Goal: Task Accomplishment & Management: Use online tool/utility

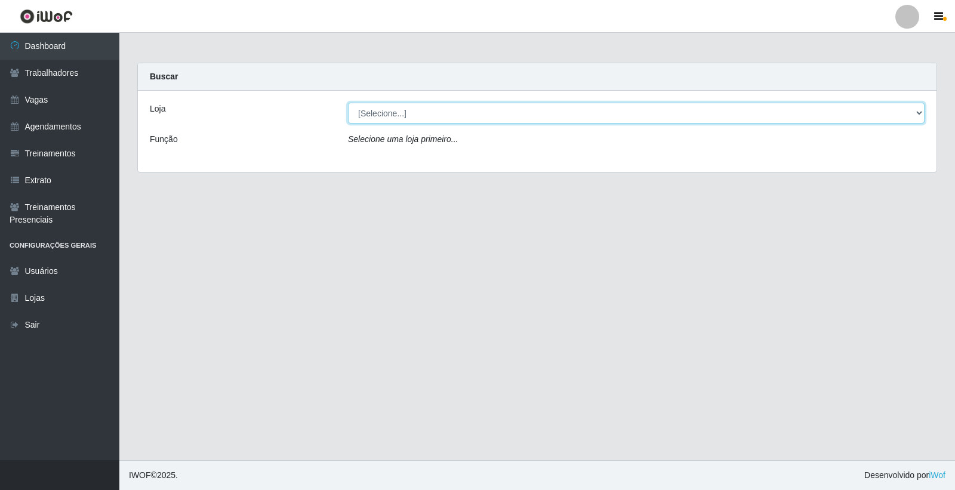
click at [492, 117] on select "[Selecione...] Leite Clan - Bayeux" at bounding box center [636, 113] width 577 height 21
select select "452"
click at [348, 103] on select "[Selecione...] Leite Clan - Bayeux" at bounding box center [636, 113] width 577 height 21
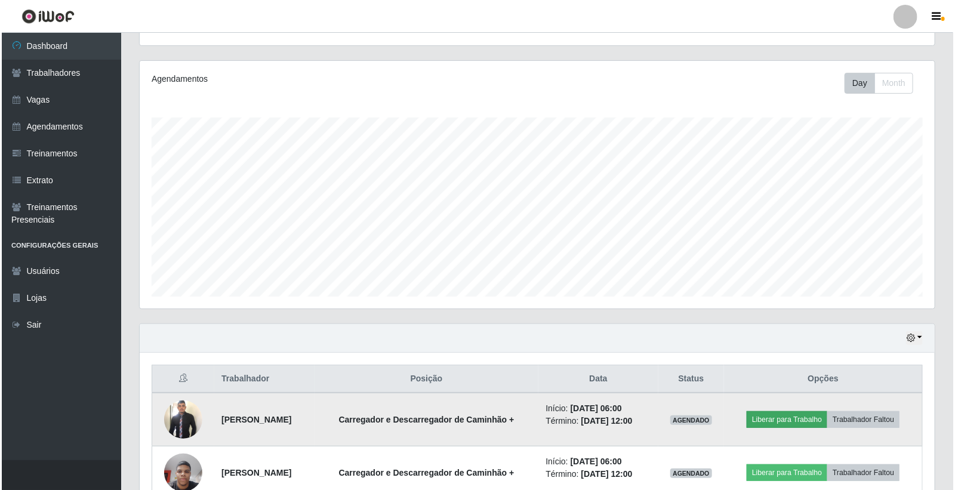
scroll to position [197, 0]
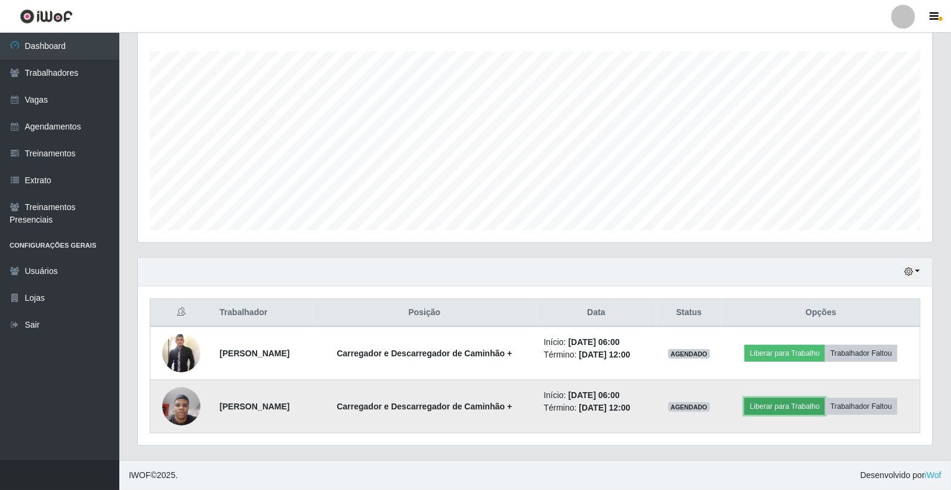
click at [778, 412] on button "Liberar para Trabalho" at bounding box center [785, 406] width 81 height 17
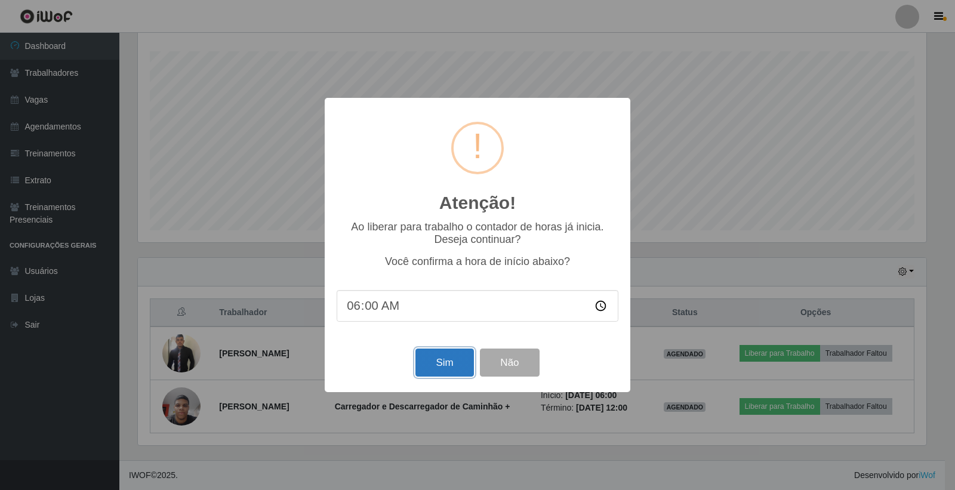
click at [439, 365] on button "Sim" at bounding box center [444, 363] width 58 height 28
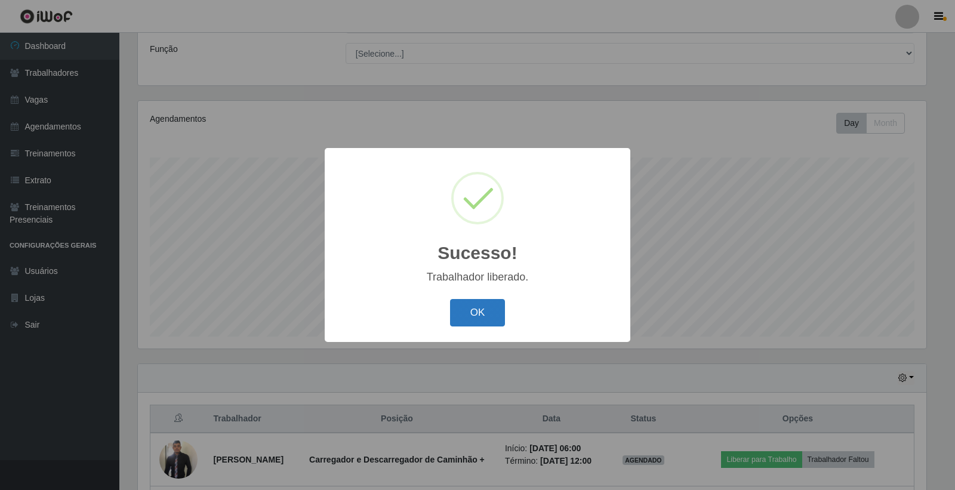
click at [475, 319] on button "OK" at bounding box center [478, 313] width 56 height 28
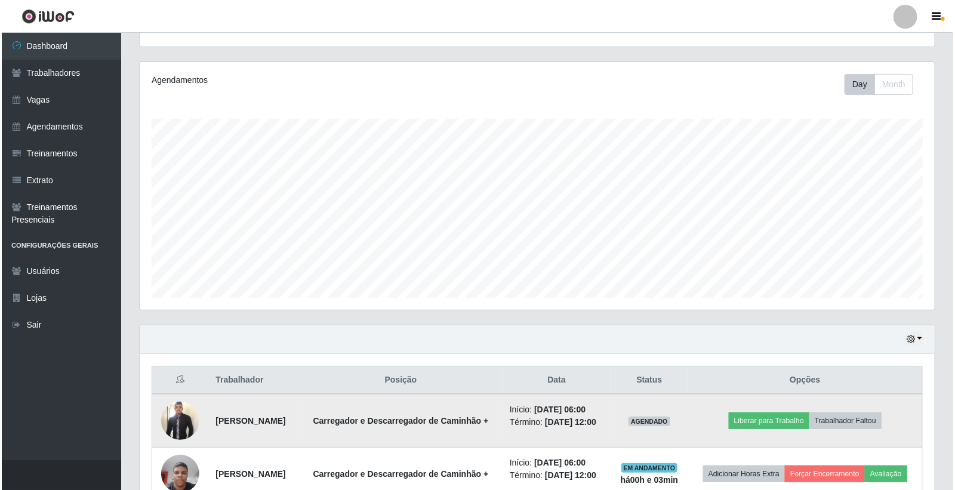
scroll to position [215, 0]
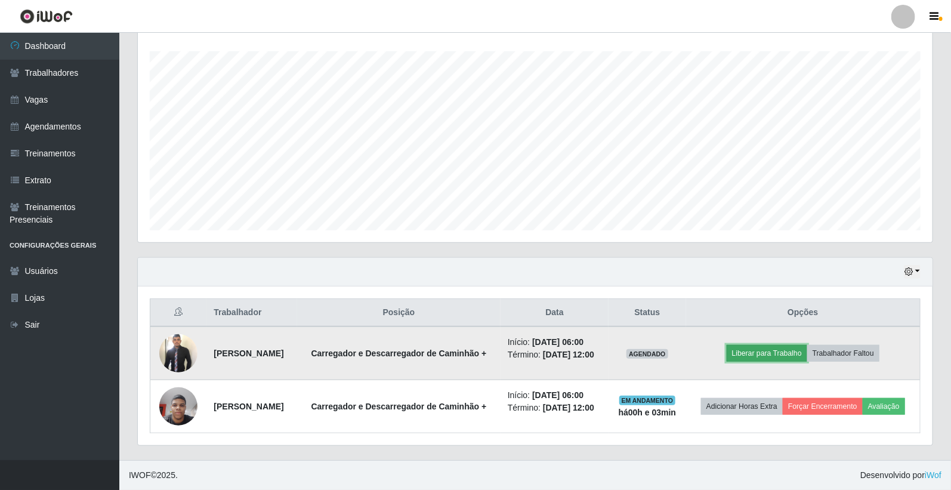
click at [782, 345] on button "Liberar para Trabalho" at bounding box center [767, 353] width 81 height 17
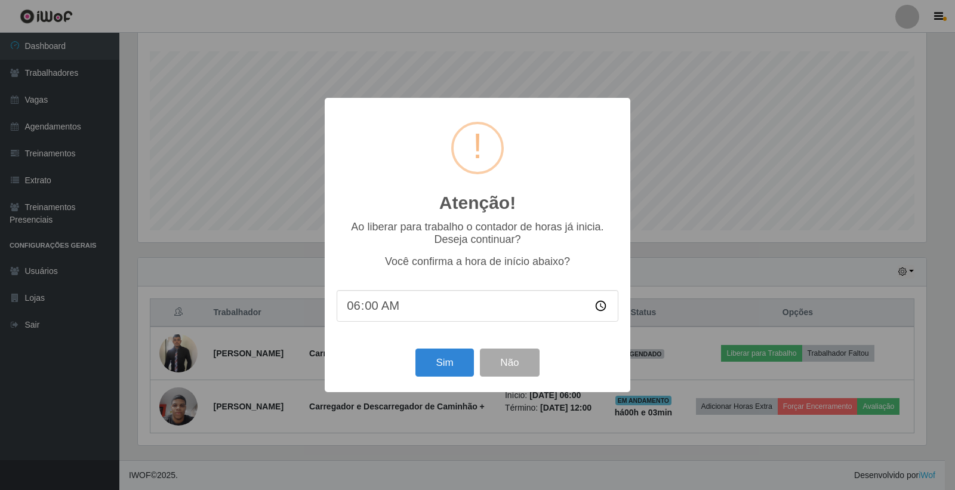
click at [682, 315] on div "Atenção! × Ao liberar para trabalho o contador de horas já inicia. Deseja conti…" at bounding box center [477, 245] width 955 height 490
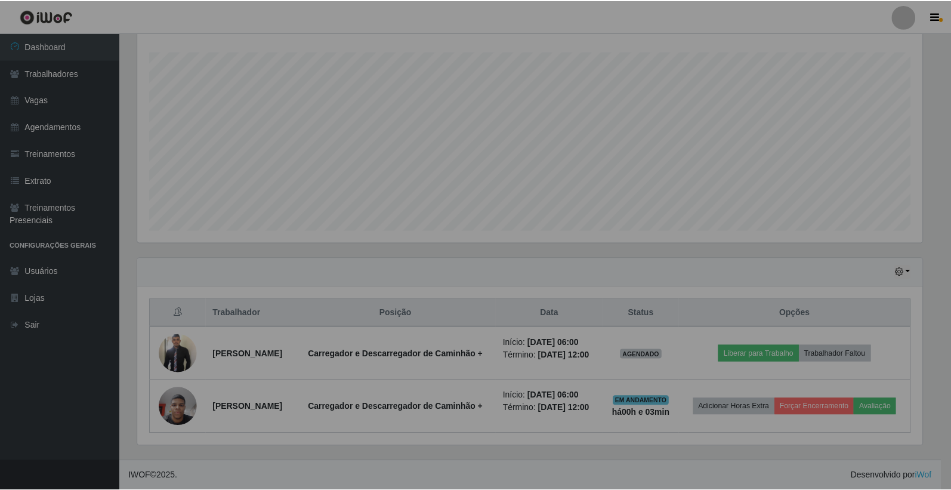
scroll to position [247, 795]
